Goal: Task Accomplishment & Management: Complete application form

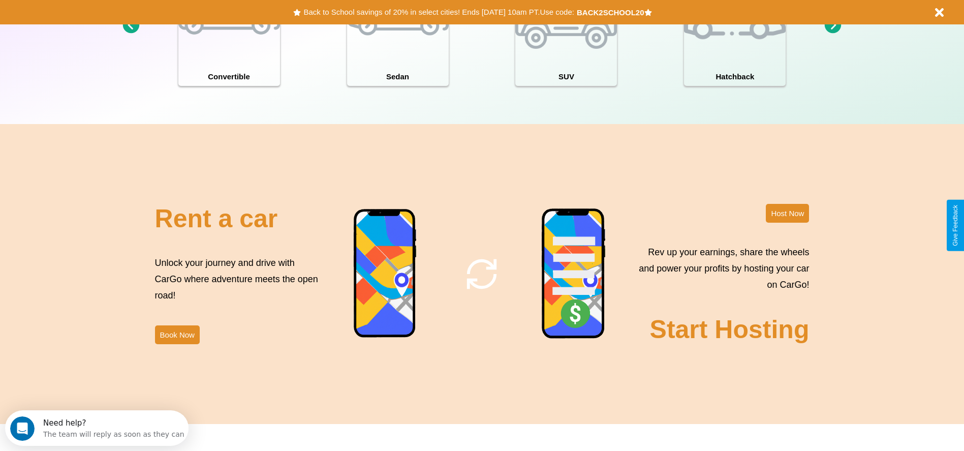
scroll to position [1458, 0]
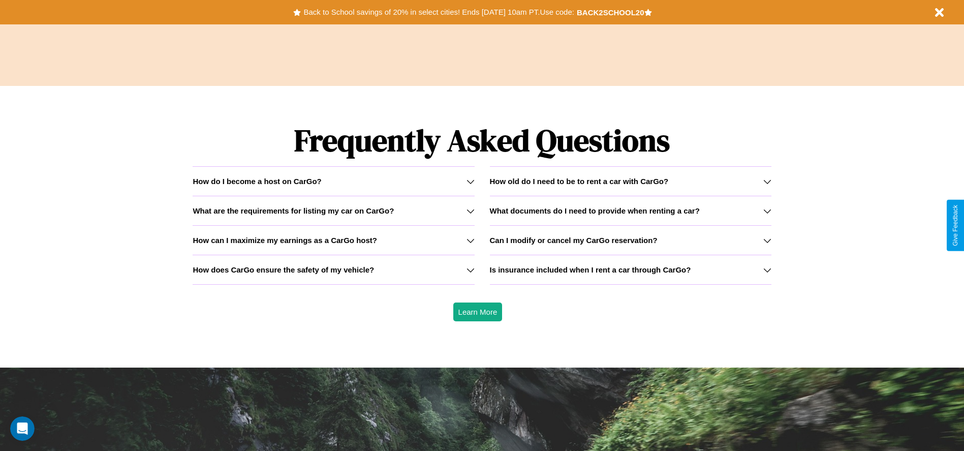
click at [630, 181] on h3 "How old do I need to be to rent a car with CarGo?" at bounding box center [579, 181] width 179 height 9
click at [470, 240] on icon at bounding box center [471, 240] width 8 height 8
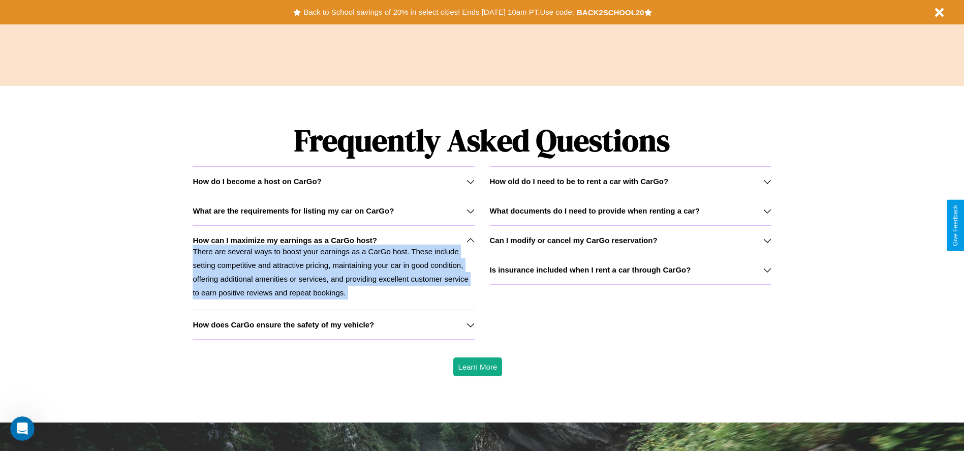
click at [333, 267] on p "There are several ways to boost your earnings as a CarGo host. These include se…" at bounding box center [334, 271] width 282 height 55
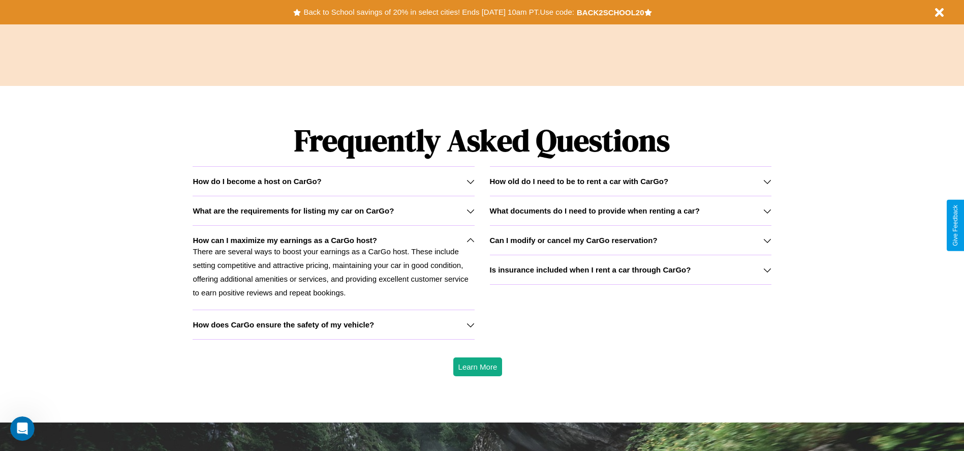
click at [630, 240] on h3 "Can I modify or cancel my CarGo reservation?" at bounding box center [574, 240] width 168 height 9
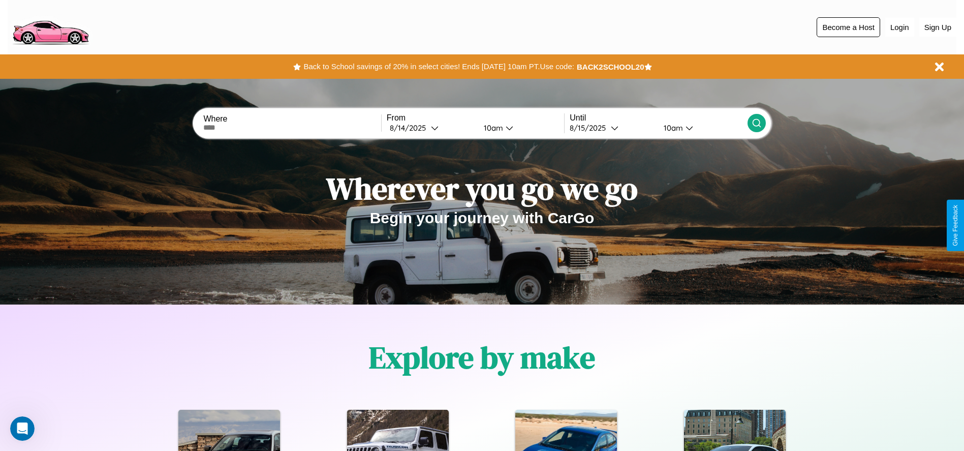
click at [848, 27] on button "Become a Host" at bounding box center [849, 27] width 64 height 20
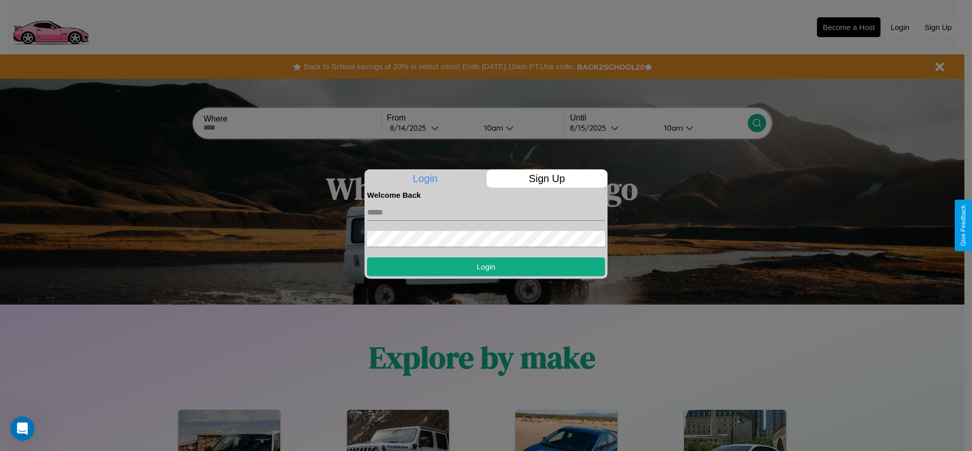
click at [546, 178] on p "Sign Up" at bounding box center [546, 178] width 121 height 18
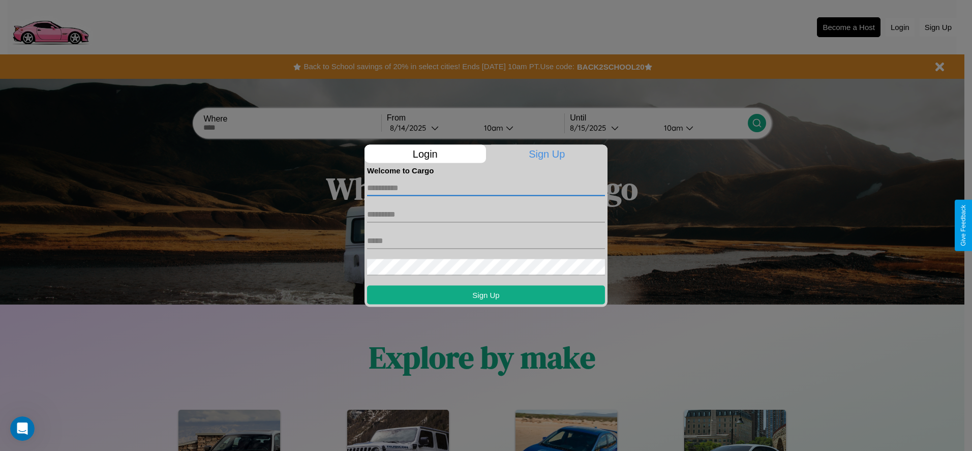
click at [486, 188] on input "text" at bounding box center [486, 187] width 238 height 16
type input "******"
click at [486, 214] on input "text" at bounding box center [486, 214] width 238 height 16
type input "******"
click at [486, 240] on input "text" at bounding box center [486, 240] width 238 height 16
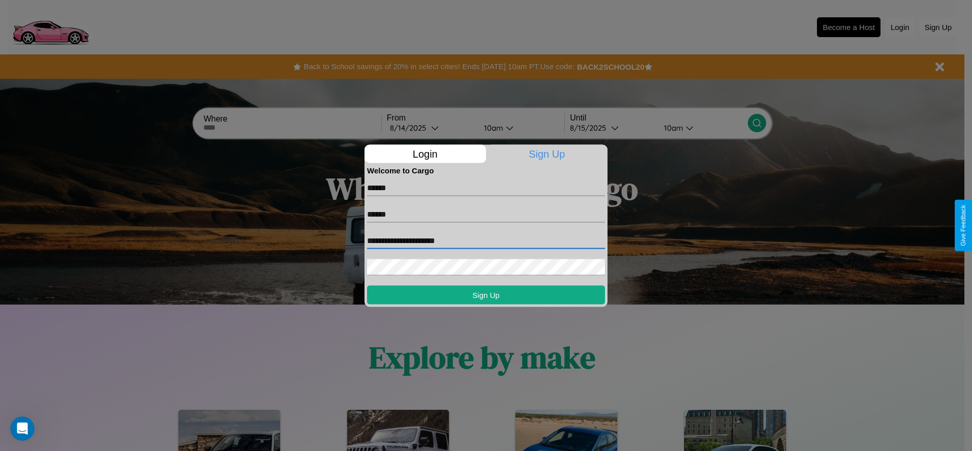
type input "**********"
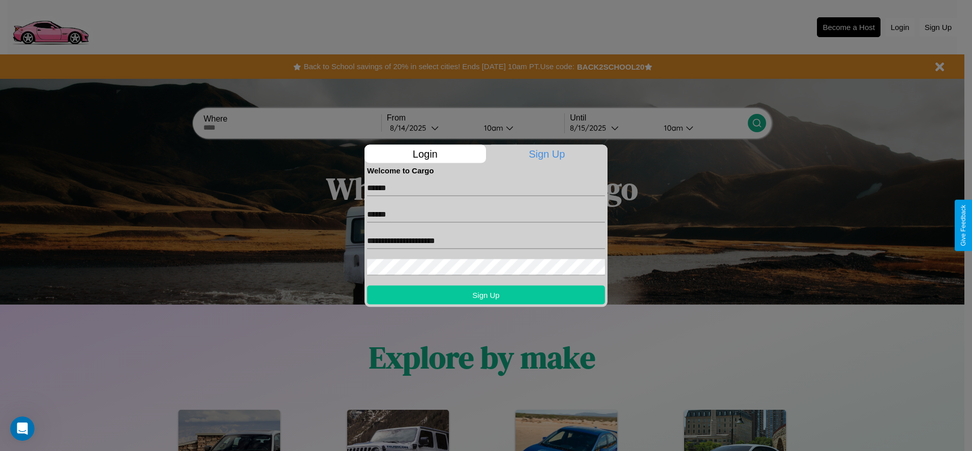
click at [486, 294] on button "Sign Up" at bounding box center [486, 294] width 238 height 19
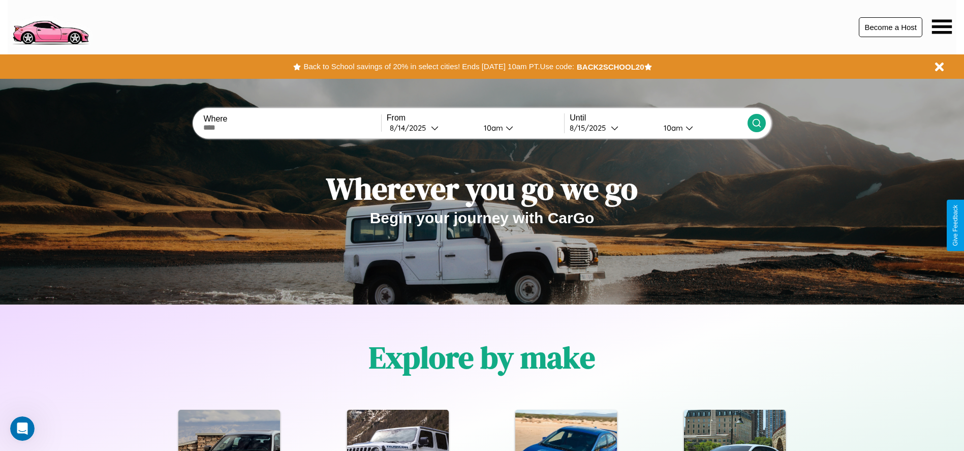
click at [890, 27] on button "Become a Host" at bounding box center [891, 27] width 64 height 20
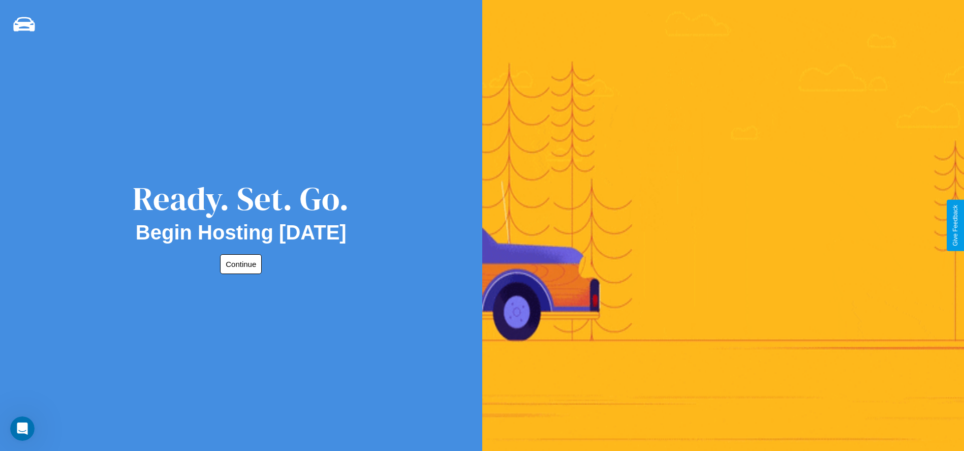
click at [239, 264] on button "Continue" at bounding box center [241, 264] width 42 height 20
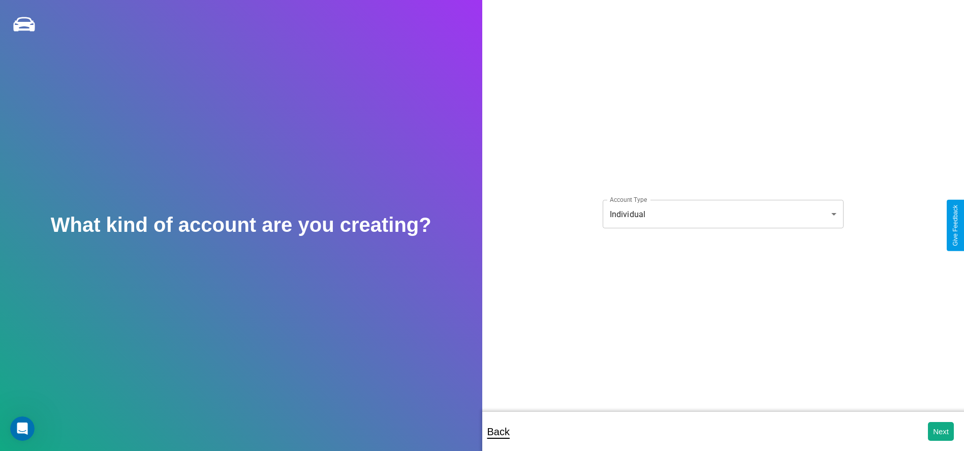
click at [723, 214] on body "**********" at bounding box center [482, 232] width 964 height 464
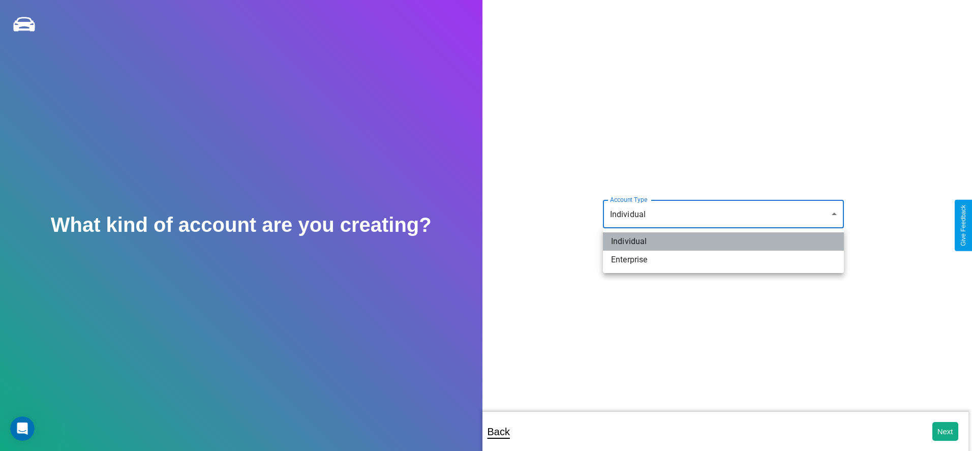
click at [723, 241] on li "Individual" at bounding box center [723, 241] width 241 height 18
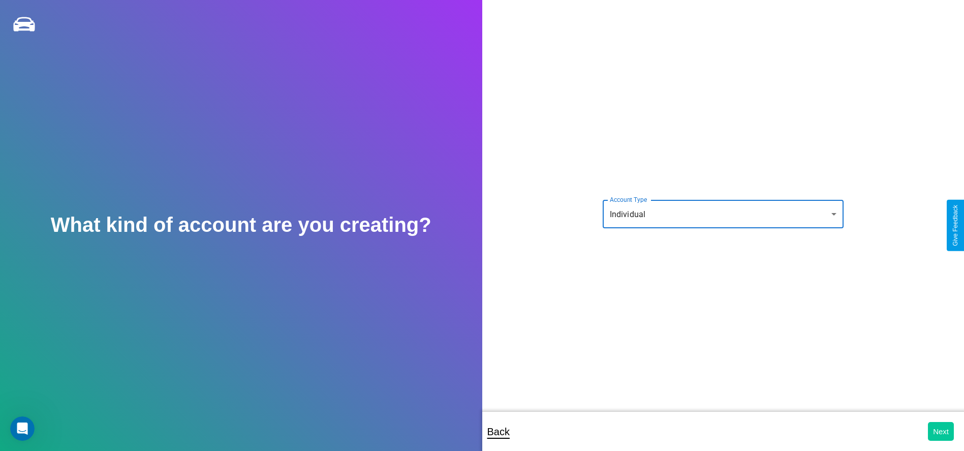
click at [941, 431] on button "Next" at bounding box center [941, 431] width 26 height 19
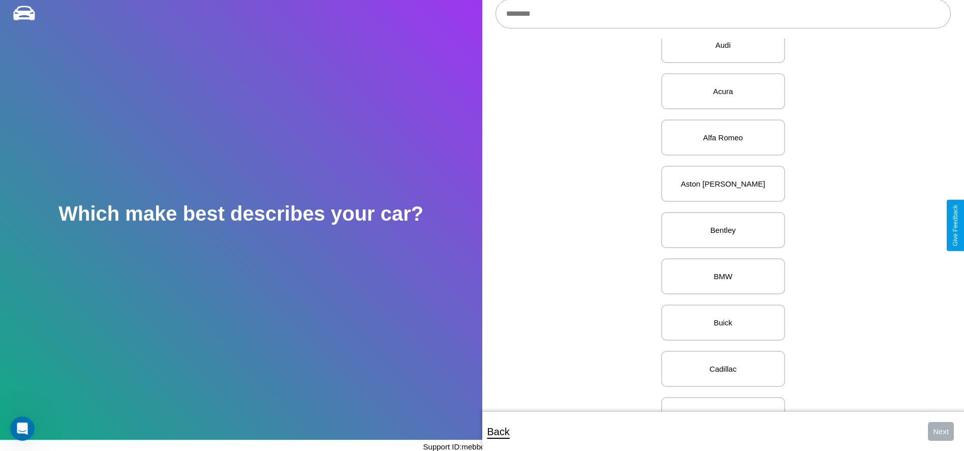
scroll to position [78, 0]
click at [719, 225] on p "BMW" at bounding box center [723, 225] width 102 height 14
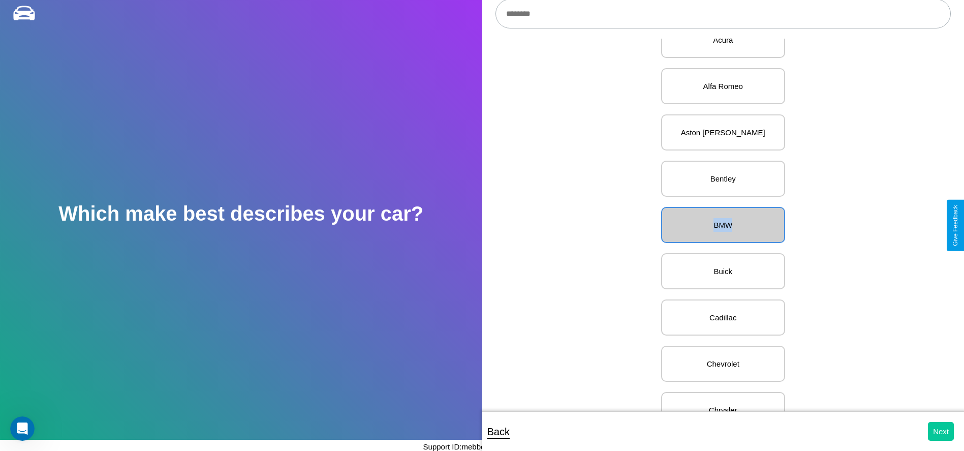
click at [941, 431] on button "Next" at bounding box center [941, 431] width 26 height 19
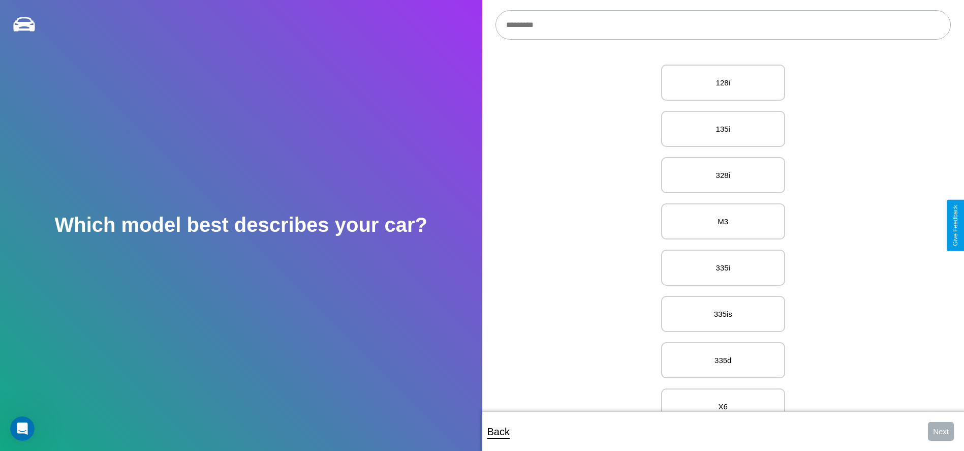
click at [723, 25] on input "text" at bounding box center [722, 24] width 455 height 29
type input "********"
click at [719, 83] on p "325/325e" at bounding box center [723, 83] width 102 height 14
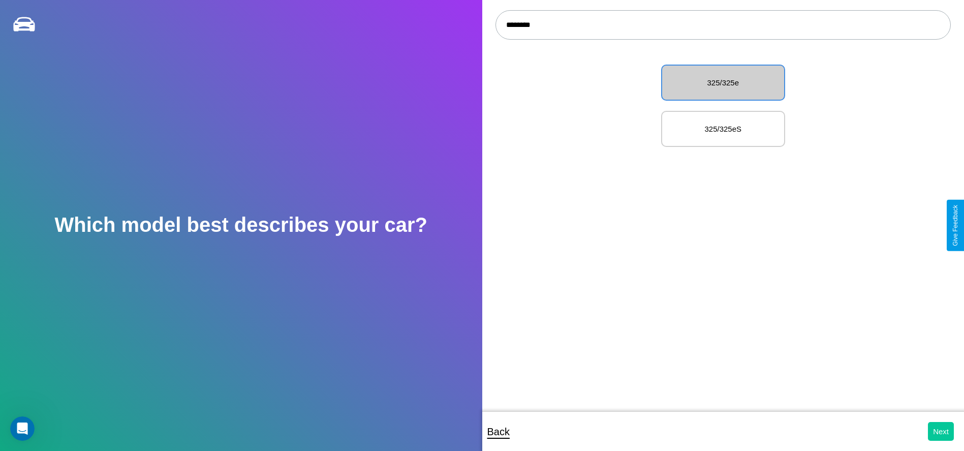
click at [941, 431] on button "Next" at bounding box center [941, 431] width 26 height 19
